Goal: Find specific page/section: Find specific page/section

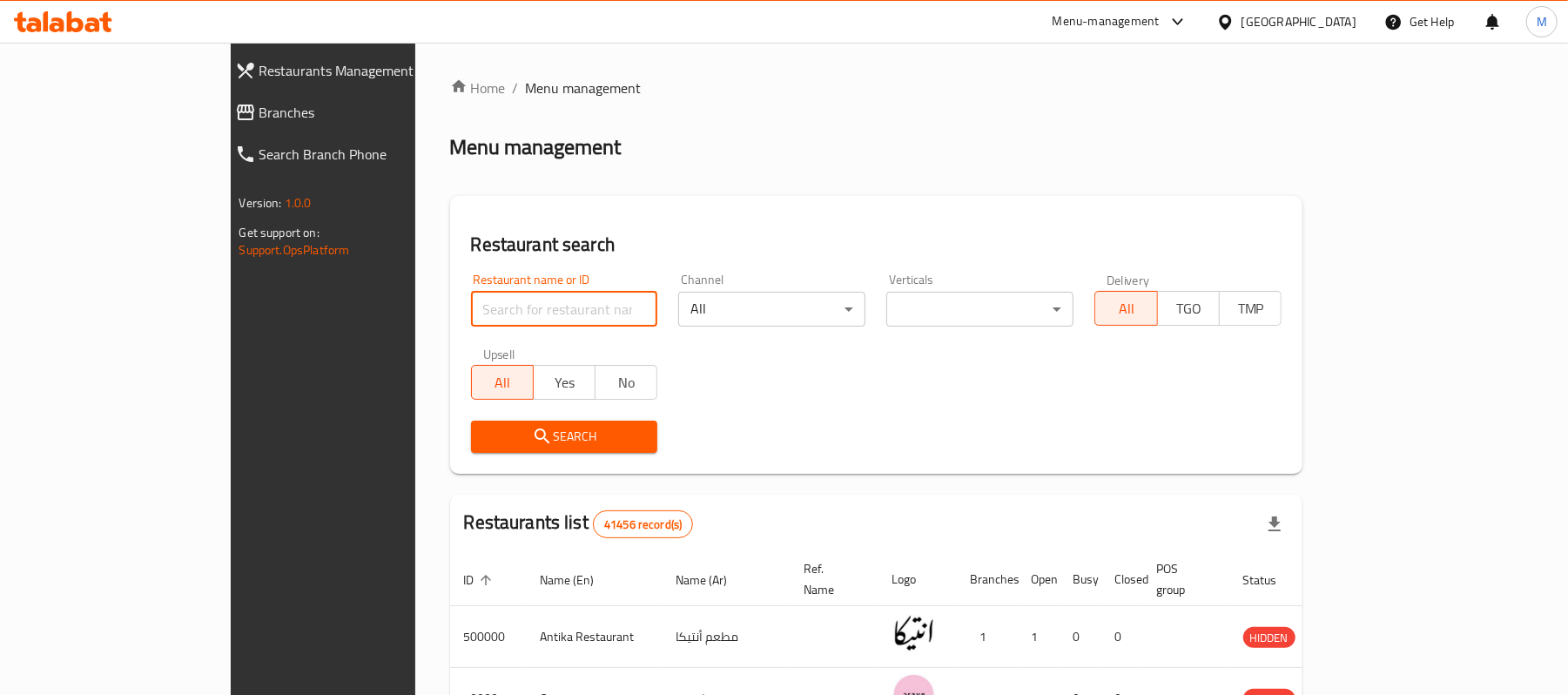
drag, startPoint x: 0, startPoint y: 0, endPoint x: 477, endPoint y: 306, distance: 566.7
click at [477, 306] on input "search" at bounding box center [564, 309] width 187 height 35
paste input "607021"
type input "607021"
click button "Search" at bounding box center [564, 437] width 187 height 33
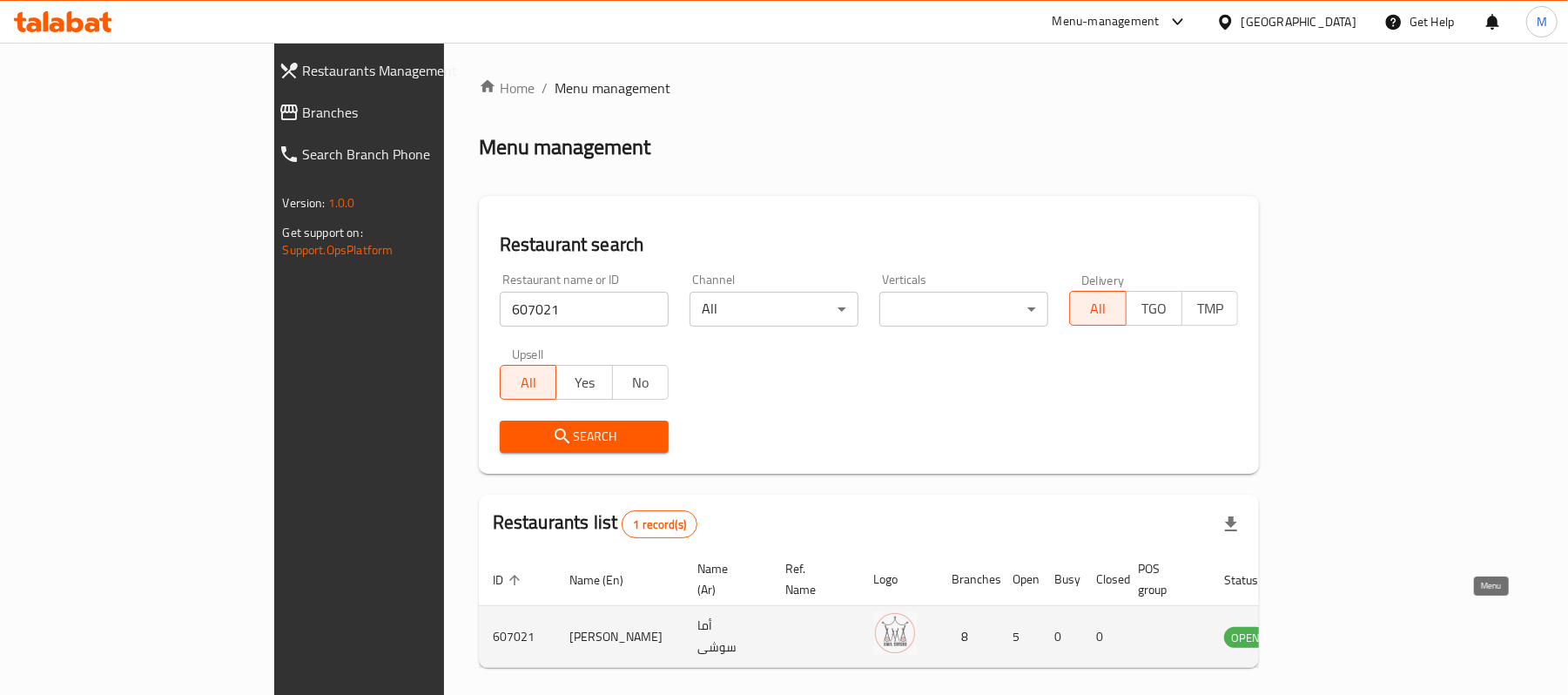
click at [1347, 626] on link "enhanced table" at bounding box center [1332, 636] width 33 height 21
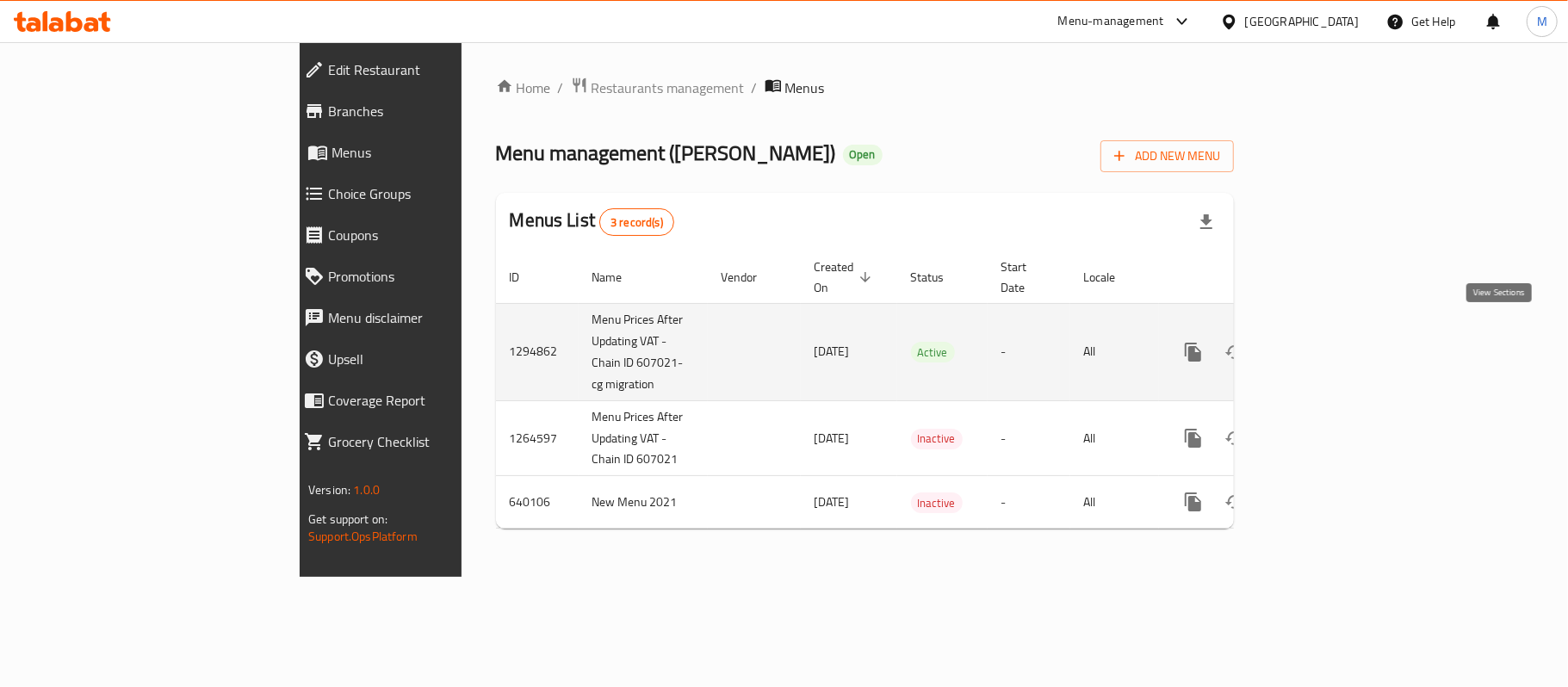
click at [1338, 331] on link "enhanced table" at bounding box center [1318, 352] width 41 height 41
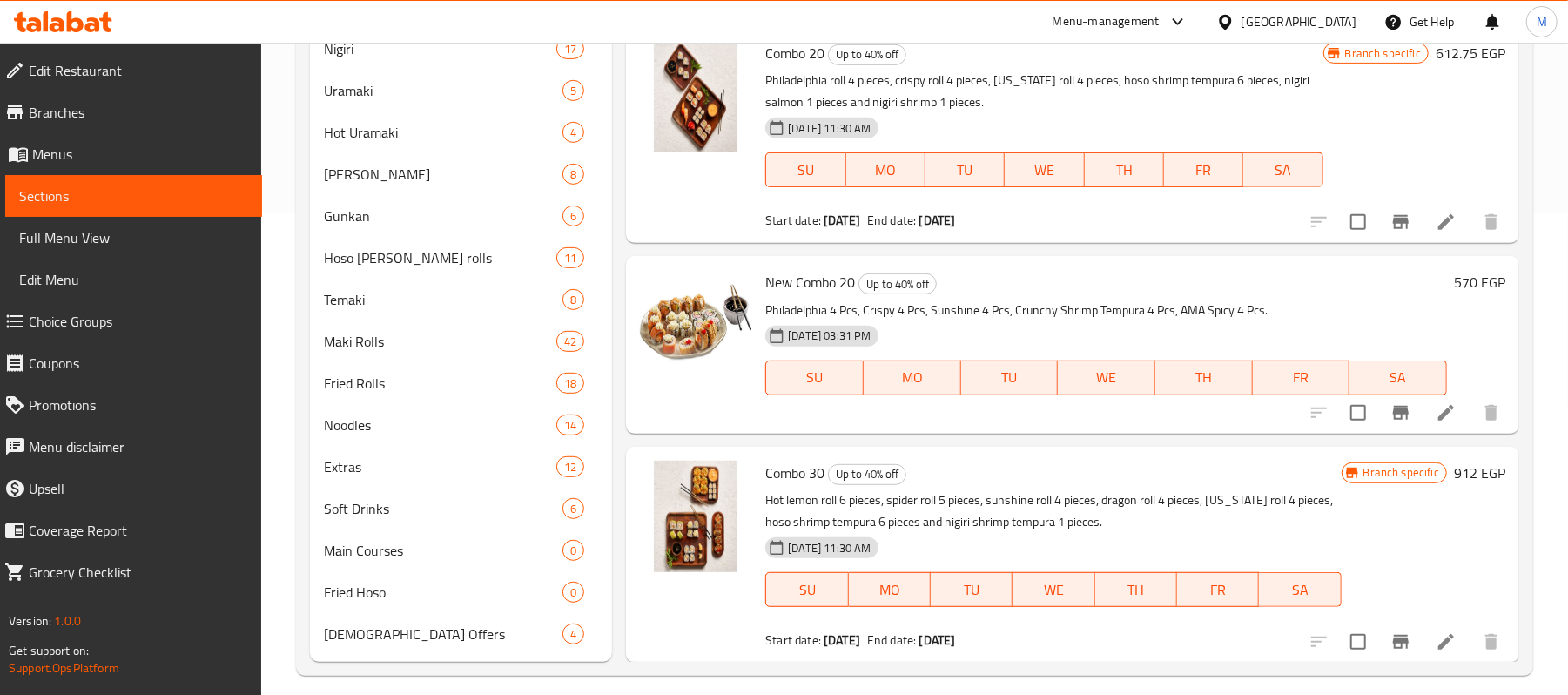
scroll to position [498, 0]
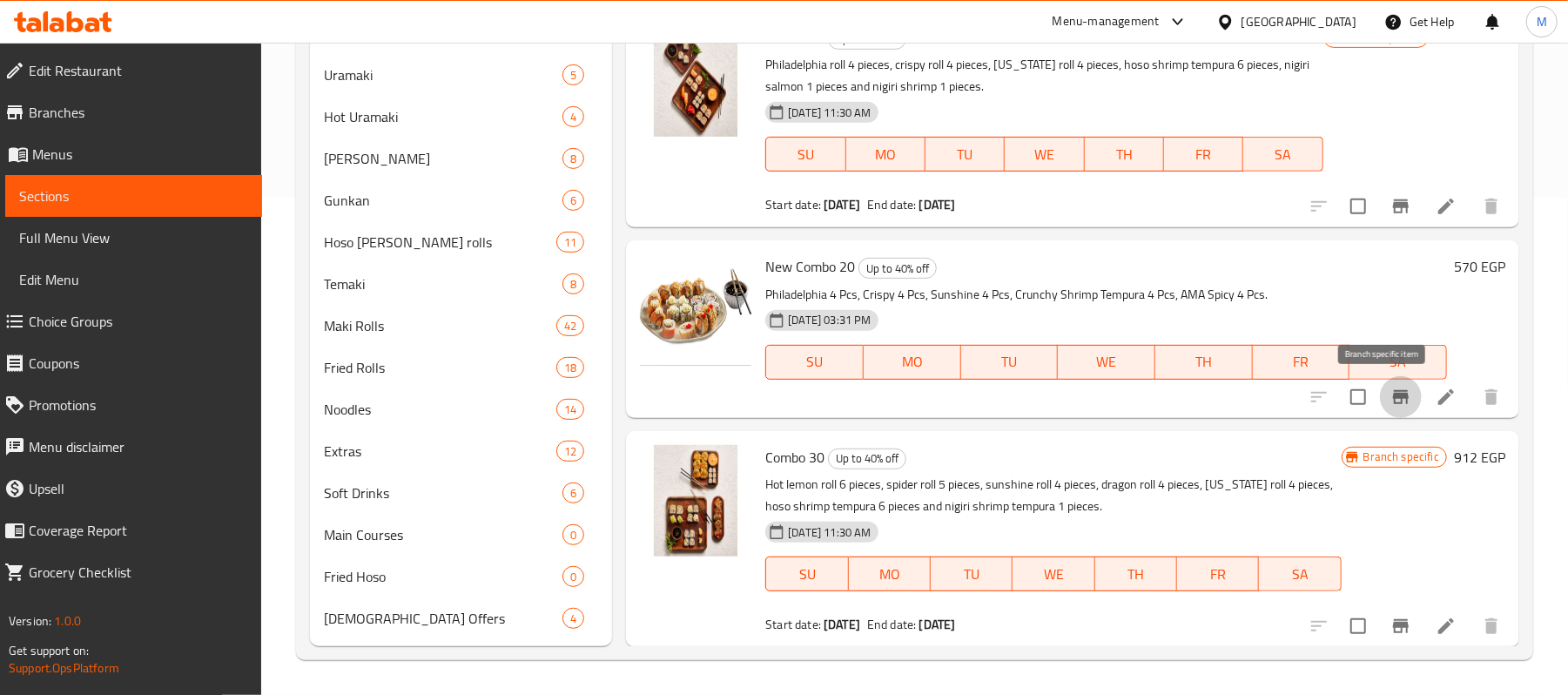
click at [1393, 397] on icon "Branch-specific-item" at bounding box center [1400, 397] width 15 height 14
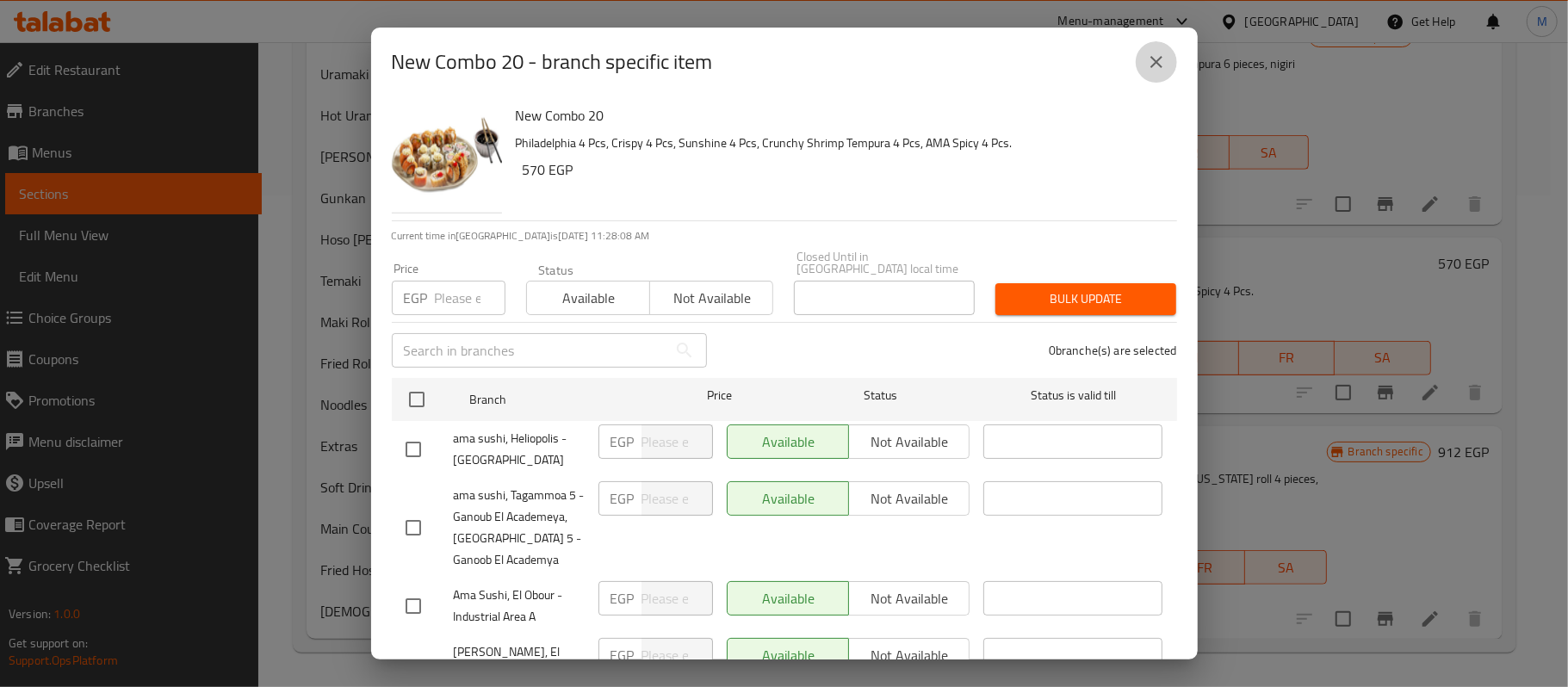
click at [1155, 57] on icon "close" at bounding box center [1156, 62] width 21 height 21
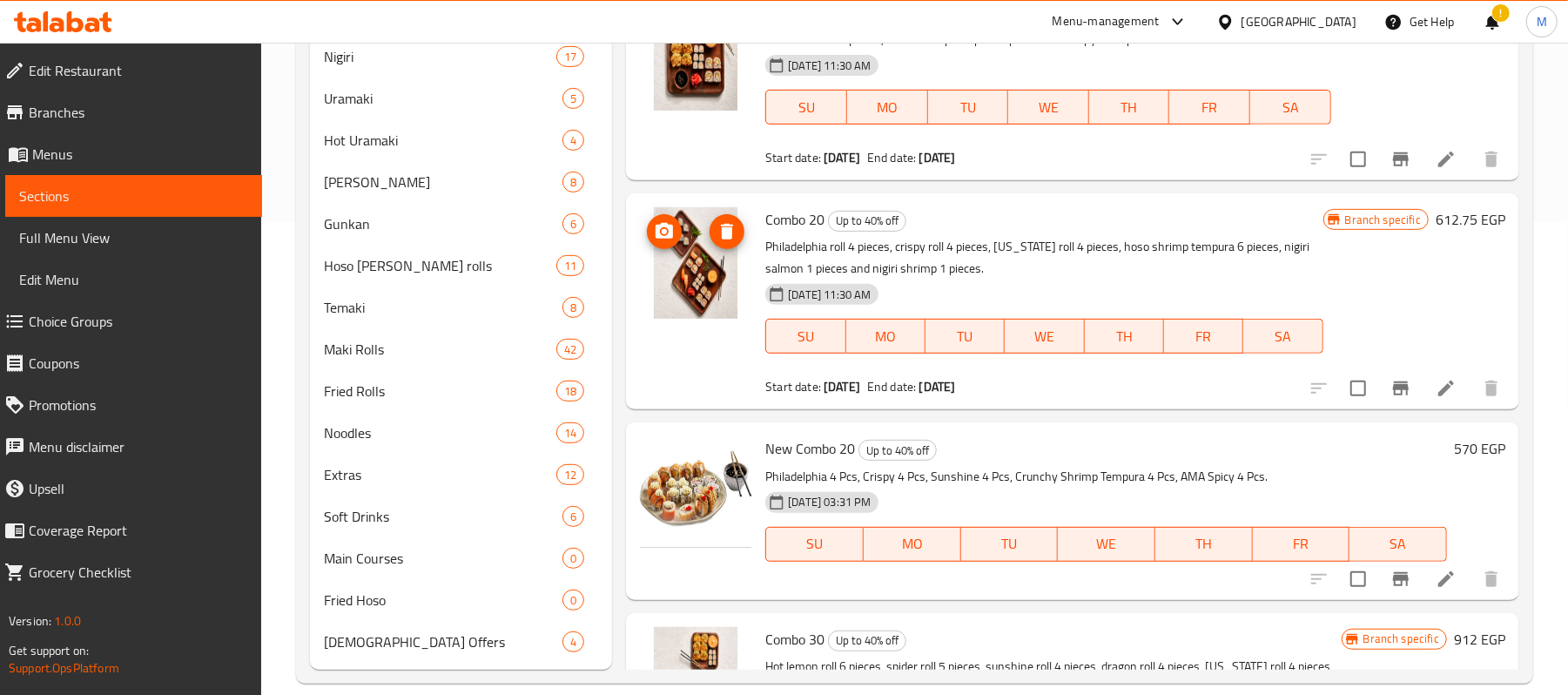
scroll to position [0, 0]
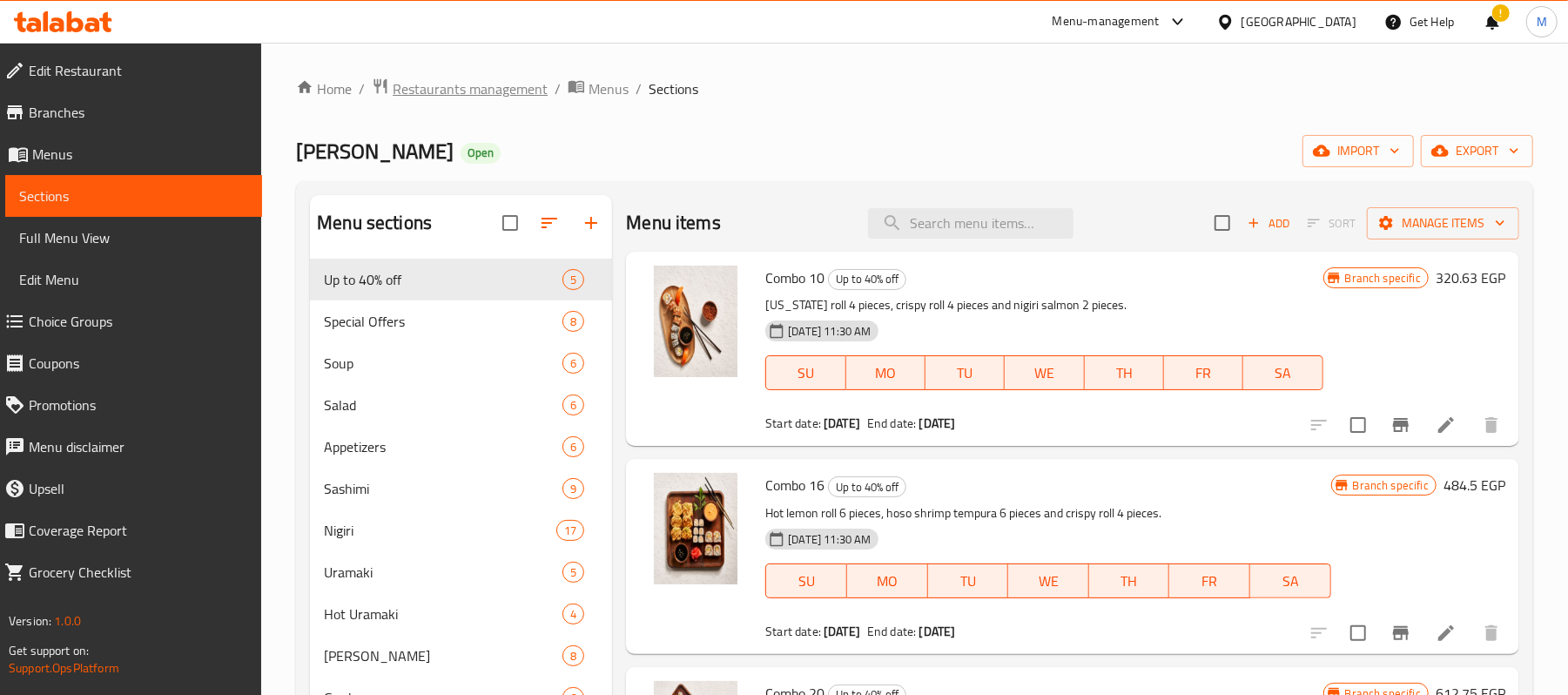
click at [500, 79] on span "Restaurants management" at bounding box center [469, 89] width 155 height 21
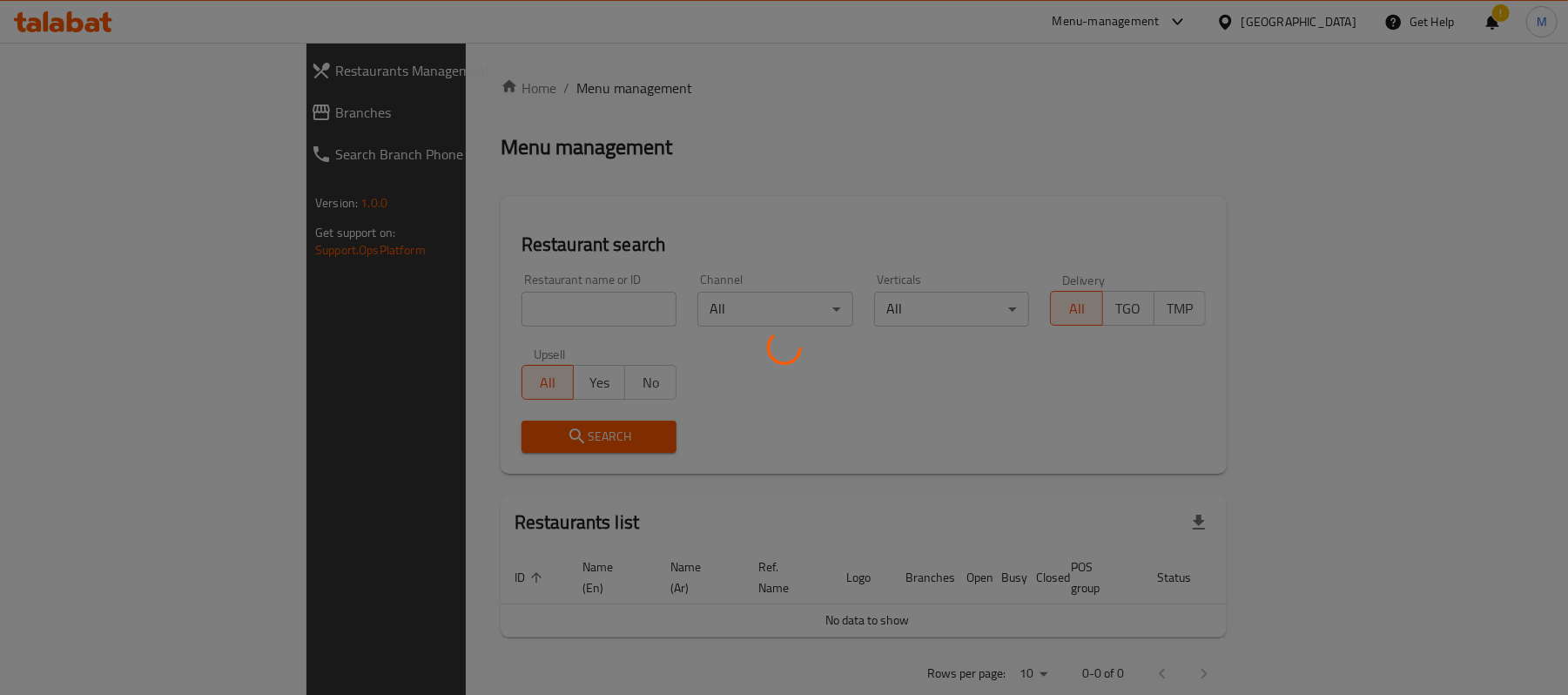
click at [474, 310] on div at bounding box center [784, 347] width 1568 height 695
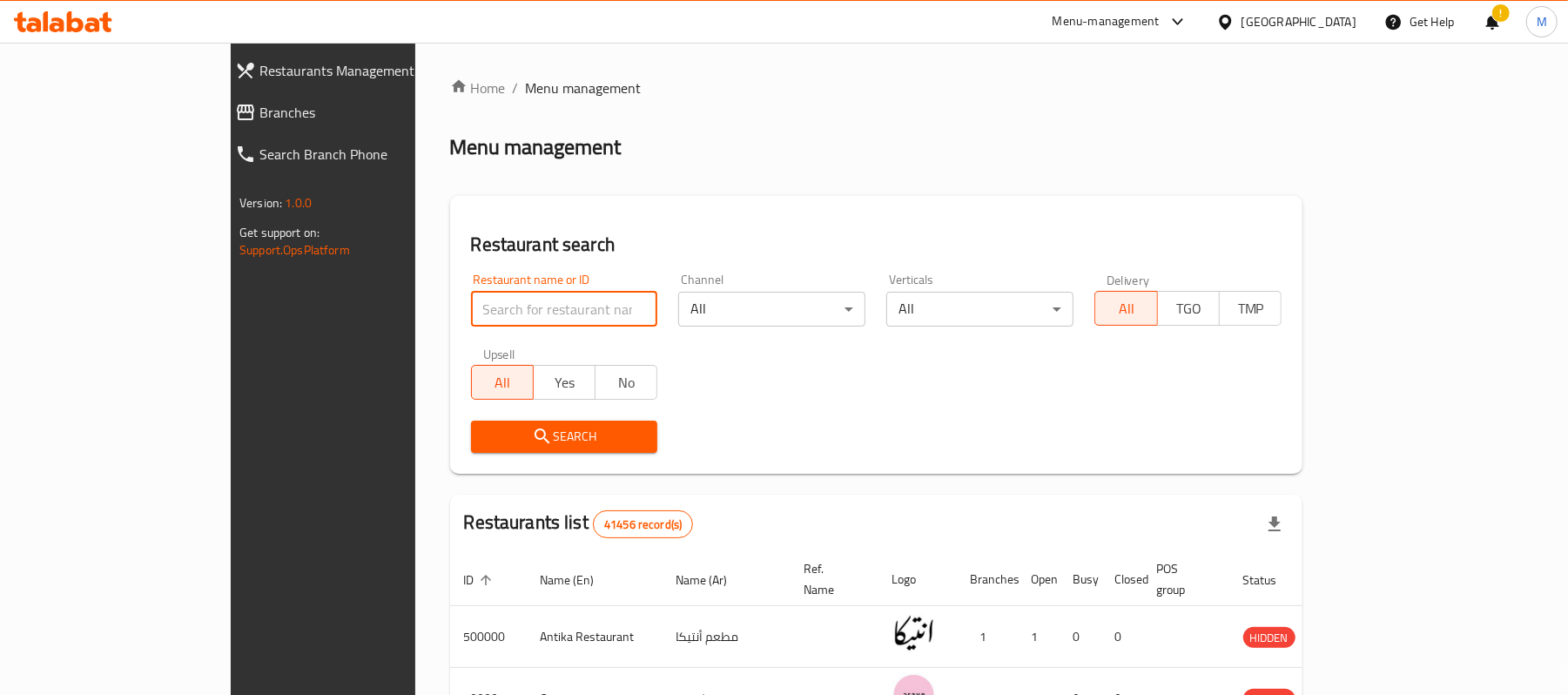
click at [474, 310] on input "search" at bounding box center [564, 309] width 187 height 35
type input "[PERSON_NAME]"
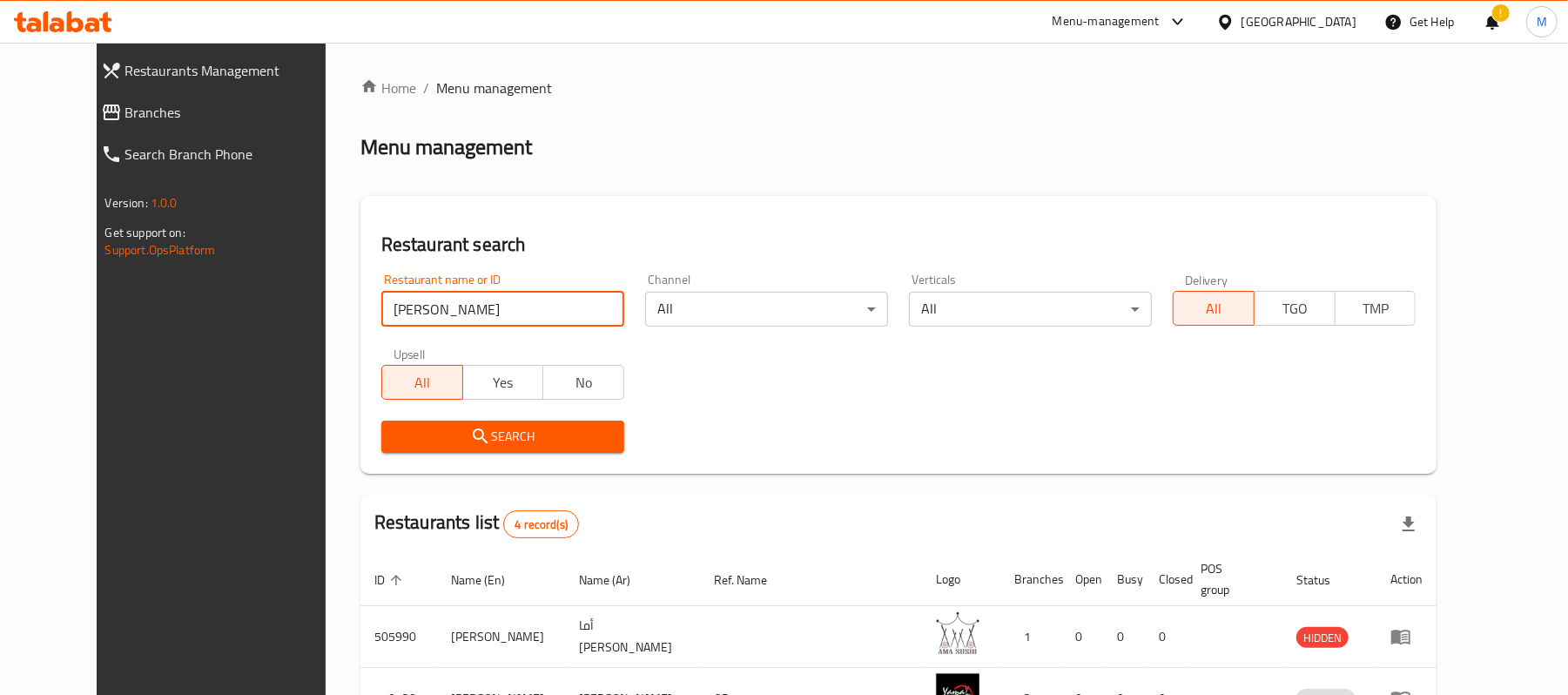
scroll to position [252, 0]
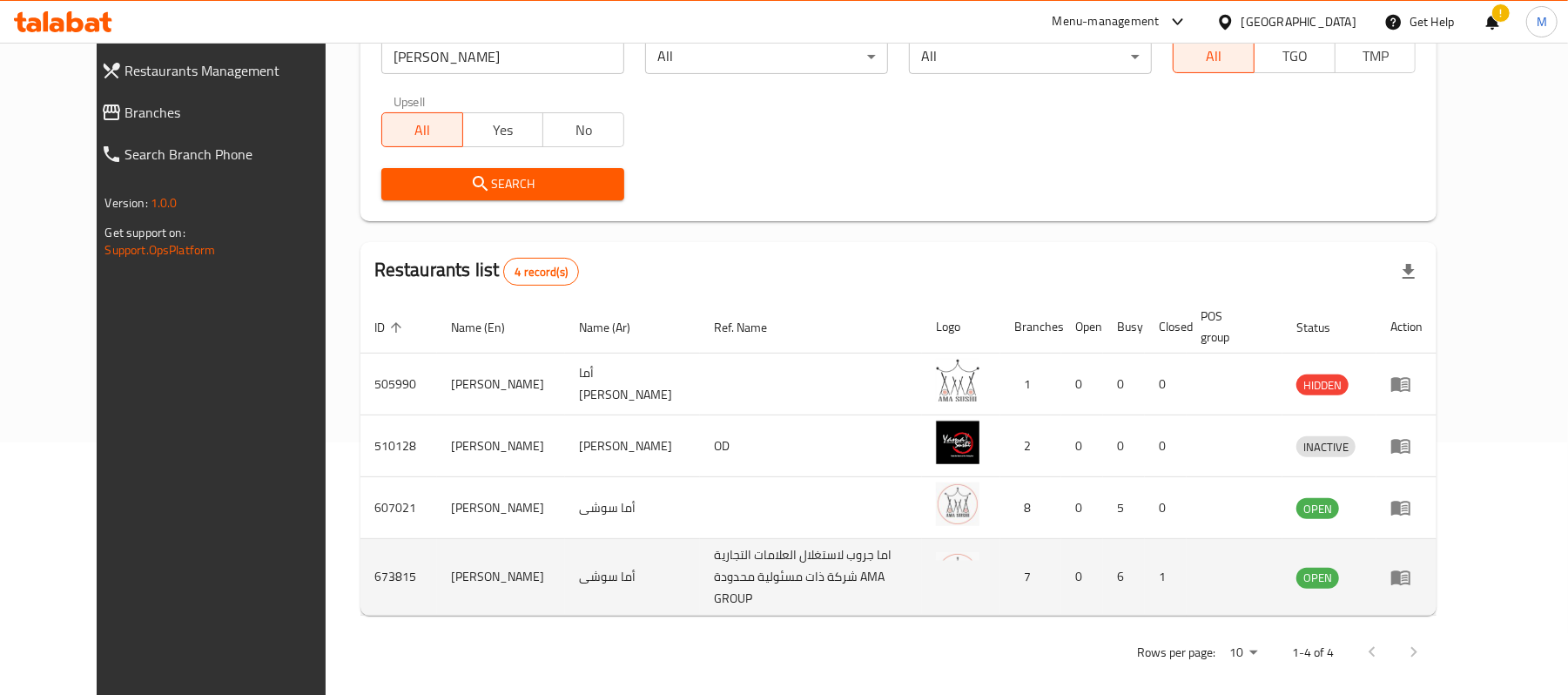
click at [361, 578] on td "673815" at bounding box center [399, 577] width 77 height 77
copy td "673815"
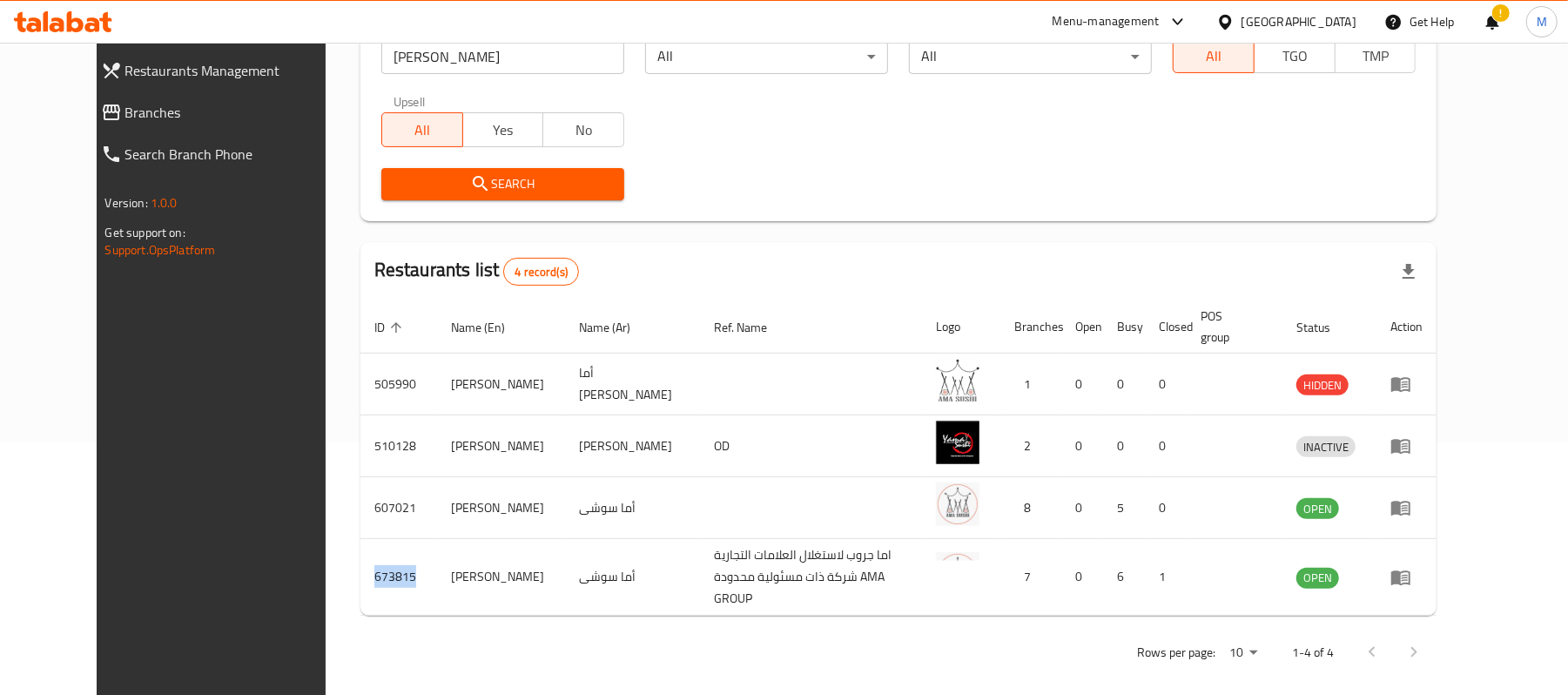
scroll to position [0, 0]
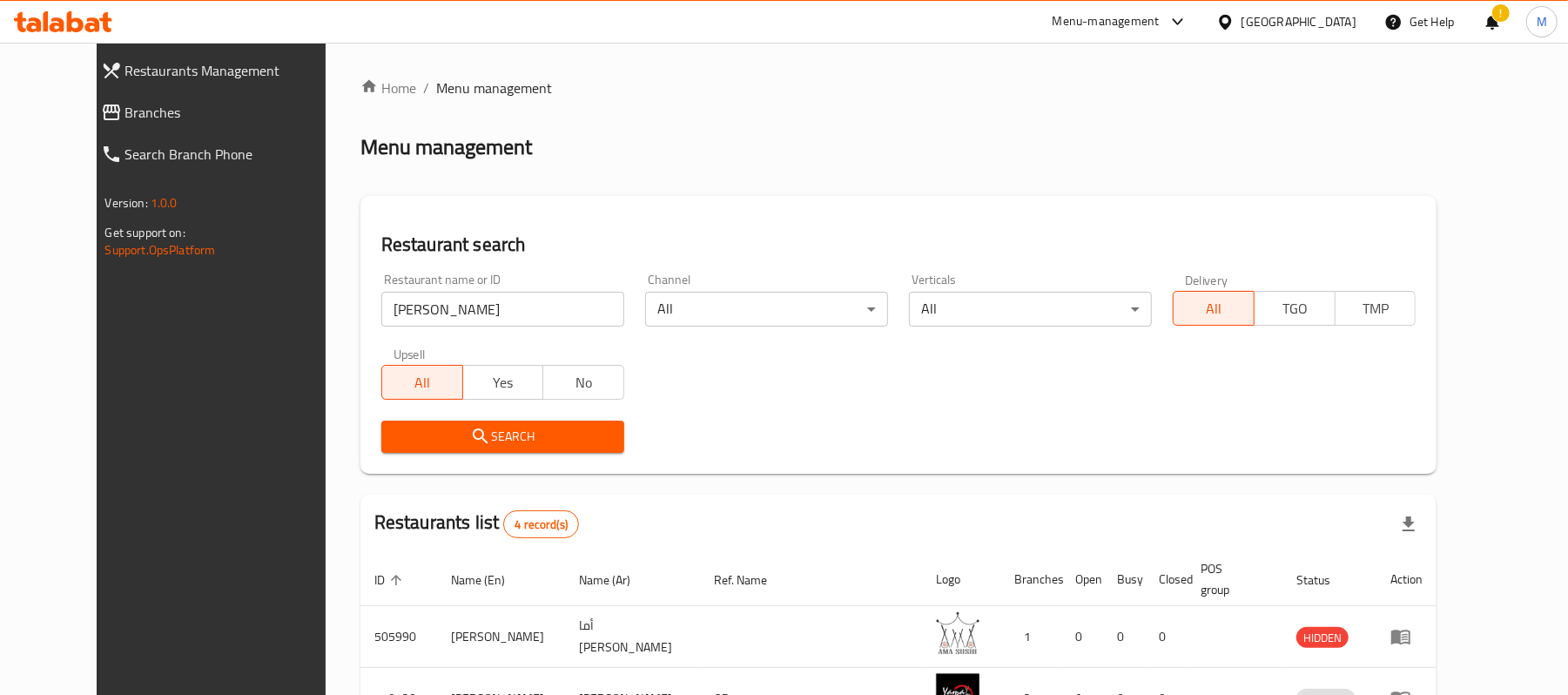
click at [1160, 21] on div "Menu-management" at bounding box center [1106, 22] width 107 height 21
click at [1062, 197] on div "Restaurant-Management" at bounding box center [1095, 192] width 136 height 19
